Goal: Information Seeking & Learning: Understand process/instructions

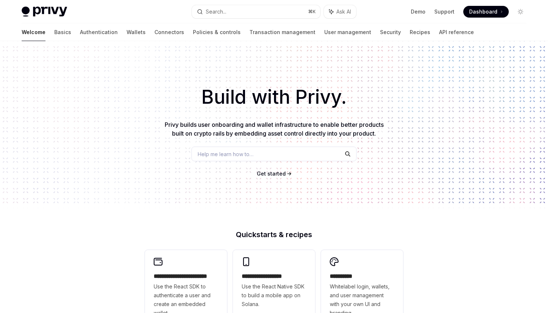
click at [116, 29] on div "Welcome Basics Authentication Wallets Connectors Policies & controls Transactio…" at bounding box center [248, 32] width 452 height 18
click at [127, 32] on link "Wallets" at bounding box center [136, 32] width 19 height 18
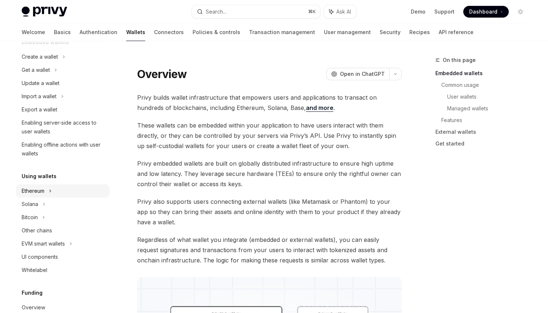
click at [49, 187] on div "Ethereum" at bounding box center [63, 191] width 94 height 13
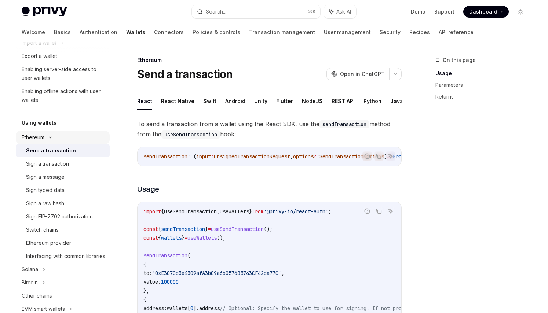
scroll to position [112, 0]
click at [60, 174] on div "Sign a message" at bounding box center [45, 176] width 39 height 9
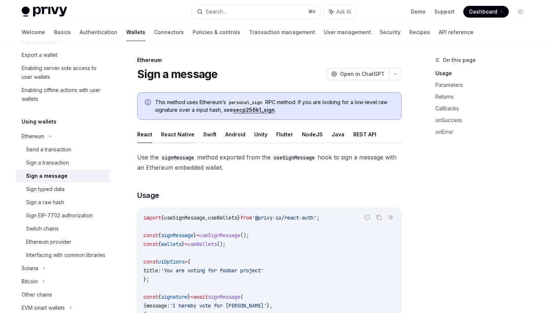
click at [182, 136] on button "React Native" at bounding box center [177, 134] width 33 height 17
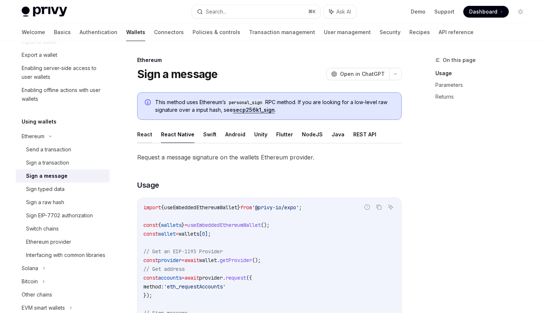
click at [147, 137] on button "React" at bounding box center [144, 134] width 15 height 17
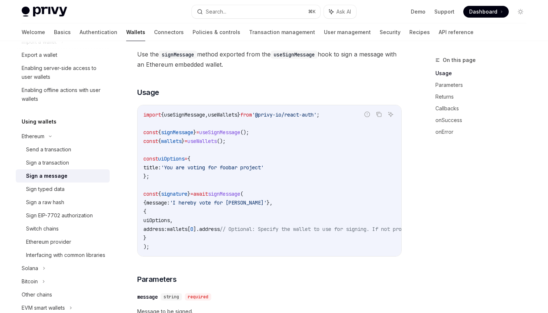
scroll to position [99, 0]
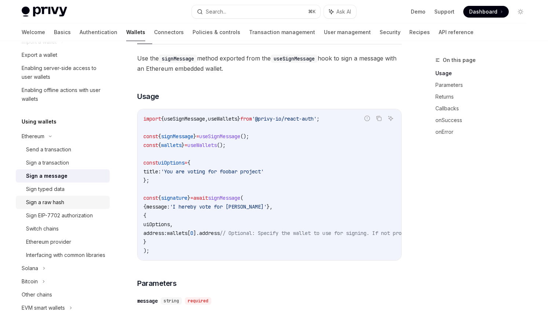
click at [58, 200] on div "Sign a raw hash" at bounding box center [45, 202] width 38 height 9
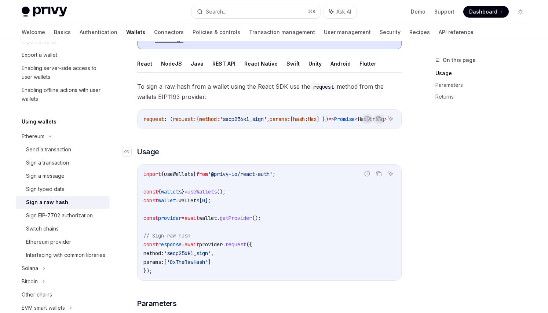
scroll to position [86, 0]
click at [268, 68] on button "React Native" at bounding box center [260, 62] width 33 height 17
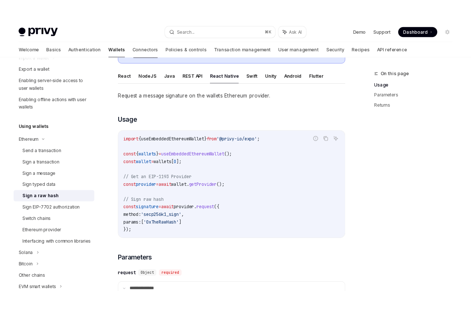
scroll to position [104, 0]
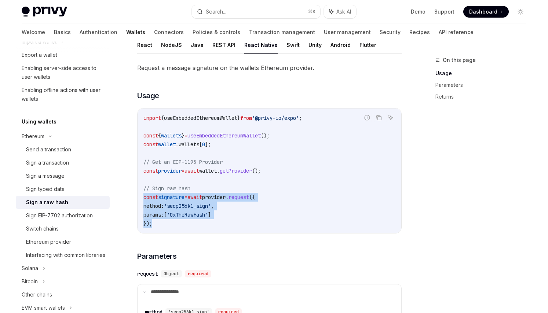
drag, startPoint x: 161, startPoint y: 230, endPoint x: 142, endPoint y: 196, distance: 38.5
click at [142, 196] on div "import { useEmbeddedEthereumWallet } from '@privy-io/expo' ; const { wallets } …" at bounding box center [270, 171] width 264 height 125
drag, startPoint x: 142, startPoint y: 196, endPoint x: 171, endPoint y: 225, distance: 40.5
click at [171, 225] on div "import { useEmbeddedEthereumWallet } from '@privy-io/expo' ; const { wallets } …" at bounding box center [270, 171] width 264 height 125
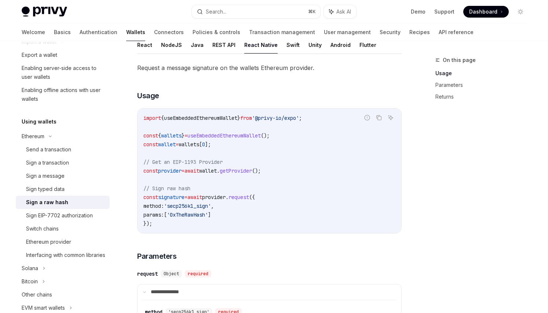
click at [166, 226] on code "import { useEmbeddedEthereumWallet } from '@privy-io/expo' ; const { wallets } …" at bounding box center [269, 171] width 252 height 114
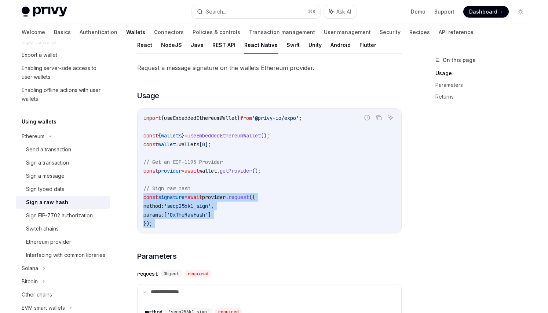
drag, startPoint x: 165, startPoint y: 226, endPoint x: 141, endPoint y: 200, distance: 35.8
click at [141, 200] on div "import { useEmbeddedEthereumWallet } from '@privy-io/expo' ; const { wallets } …" at bounding box center [270, 171] width 264 height 125
copy code "const signature = await provider . request ({ method: 'secp256k1_sign' , params…"
click at [196, 207] on span "'secp256k1_sign'" at bounding box center [187, 206] width 47 height 7
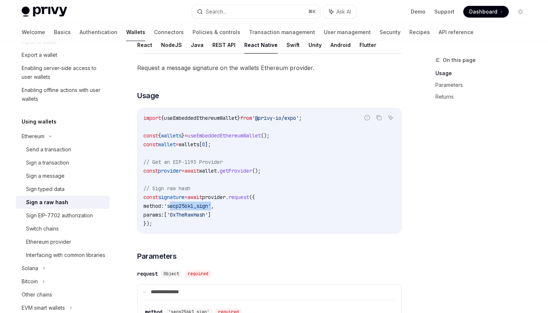
click at [196, 207] on span "'secp256k1_sign'" at bounding box center [187, 206] width 47 height 7
click at [151, 205] on span "method:" at bounding box center [153, 206] width 21 height 7
copy code "method: 'secp256k1_sign' , params: [ '0xTheRawHash' ]"
drag, startPoint x: 146, startPoint y: 205, endPoint x: 223, endPoint y: 214, distance: 77.8
click at [223, 214] on code "import { useEmbeddedEthereumWallet } from '@privy-io/expo' ; const { wallets } …" at bounding box center [269, 171] width 252 height 114
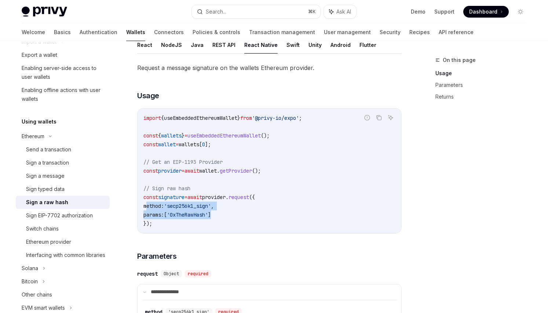
click at [226, 215] on code "import { useEmbeddedEthereumWallet } from '@privy-io/expo' ; const { wallets } …" at bounding box center [269, 171] width 252 height 114
drag, startPoint x: 226, startPoint y: 215, endPoint x: 149, endPoint y: 207, distance: 78.1
click at [149, 207] on code "import { useEmbeddedEthereumWallet } from '@privy-io/expo' ; const { wallets } …" at bounding box center [269, 171] width 252 height 114
type textarea "*"
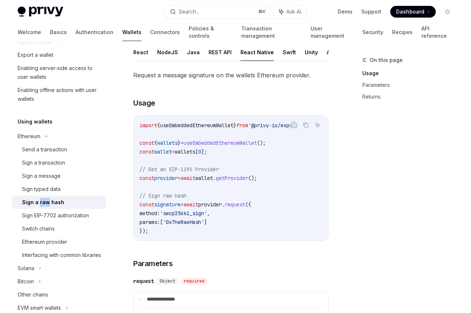
click at [135, 64] on div "**********" at bounding box center [230, 260] width 195 height 433
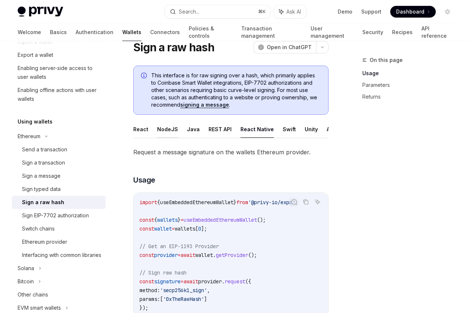
scroll to position [26, 0]
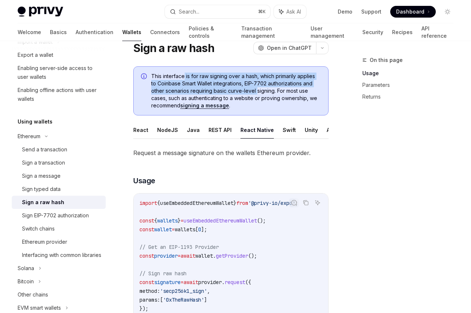
drag, startPoint x: 184, startPoint y: 77, endPoint x: 258, endPoint y: 94, distance: 75.5
click at [258, 94] on span "This interface is for raw signing over a hash, which primarily applies to Coinb…" at bounding box center [235, 91] width 169 height 37
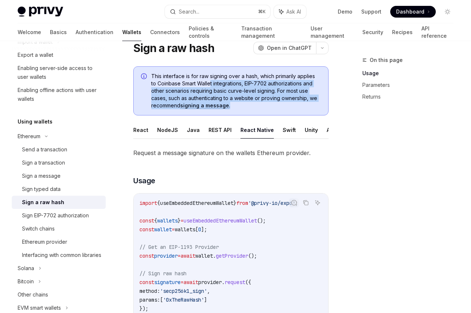
drag, startPoint x: 281, startPoint y: 104, endPoint x: 211, endPoint y: 81, distance: 73.9
click at [211, 81] on span "This interface is for raw signing over a hash, which primarily applies to Coinb…" at bounding box center [235, 91] width 169 height 37
drag, startPoint x: 258, startPoint y: 103, endPoint x: 178, endPoint y: 79, distance: 83.9
click at [177, 79] on span "This interface is for raw signing over a hash, which primarily applies to Coinb…" at bounding box center [235, 91] width 169 height 37
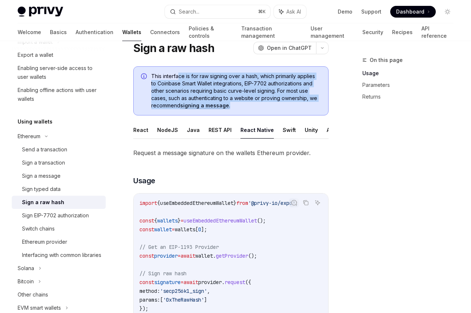
click at [178, 79] on span "This interface is for raw signing over a hash, which primarily applies to Coinb…" at bounding box center [235, 91] width 169 height 37
drag, startPoint x: 149, startPoint y: 77, endPoint x: 279, endPoint y: 106, distance: 133.4
click at [279, 106] on div "This interface is for raw signing over a hash, which primarily applies to Coinb…" at bounding box center [230, 90] width 195 height 49
click at [279, 106] on span "This interface is for raw signing over a hash, which primarily applies to Coinb…" at bounding box center [235, 91] width 169 height 37
drag, startPoint x: 291, startPoint y: 108, endPoint x: 210, endPoint y: 77, distance: 86.7
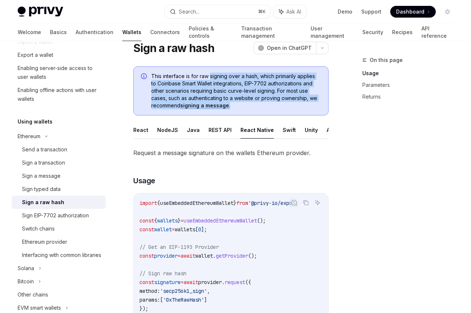
click at [210, 77] on span "This interface is for raw signing over a hash, which primarily applies to Coinb…" at bounding box center [235, 91] width 169 height 37
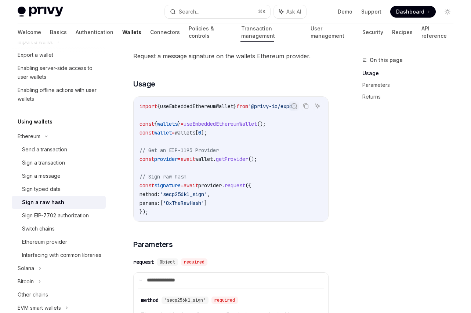
scroll to position [127, 0]
